Goal: Task Accomplishment & Management: Use online tool/utility

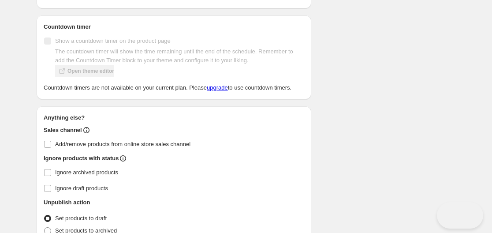
type input "01:00"
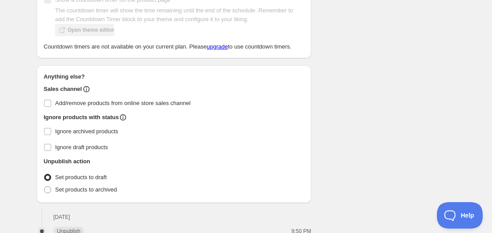
scroll to position [642, 0]
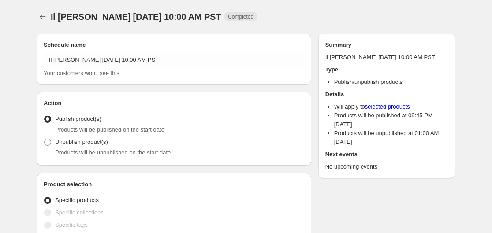
radio input "true"
checkbox input "true"
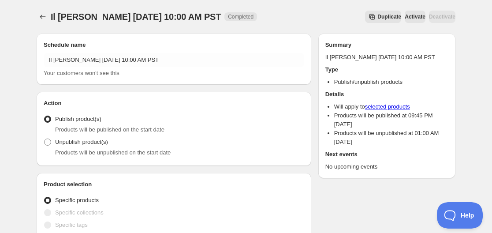
type input "2025-09-27"
type input "01:30"
